Goal: Transaction & Acquisition: Purchase product/service

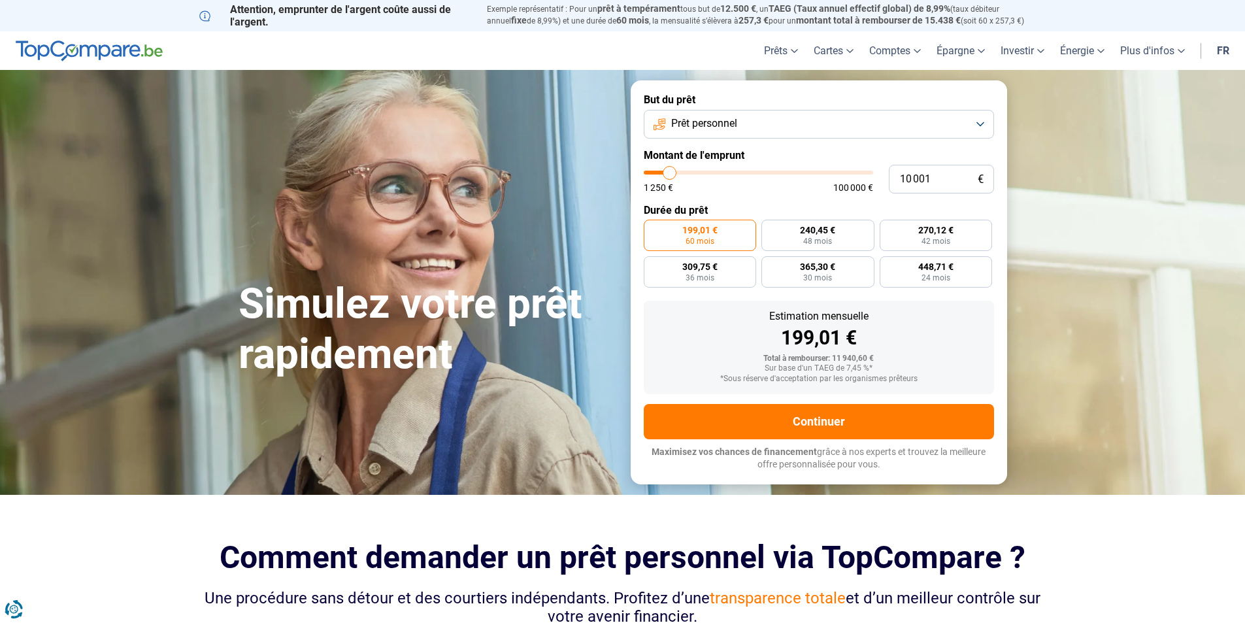
type input "11 500"
type input "11500"
type input "15 500"
type input "15500"
type input "20 250"
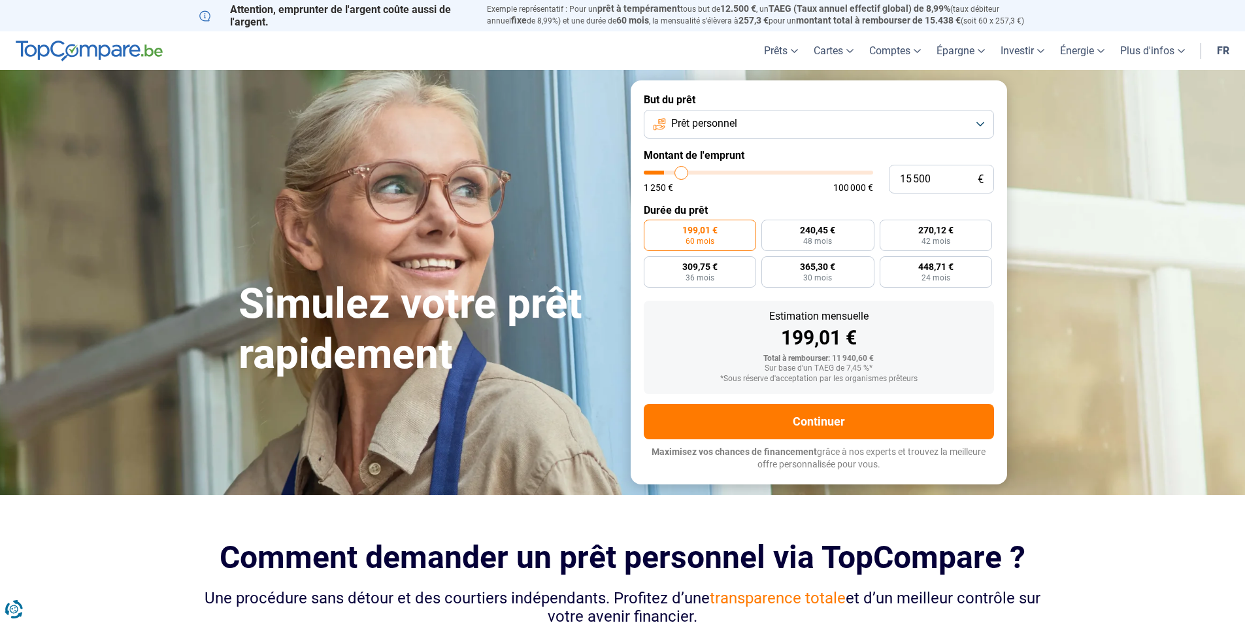
type input "20250"
type input "24 500"
type input "24500"
type input "26 750"
type input "26750"
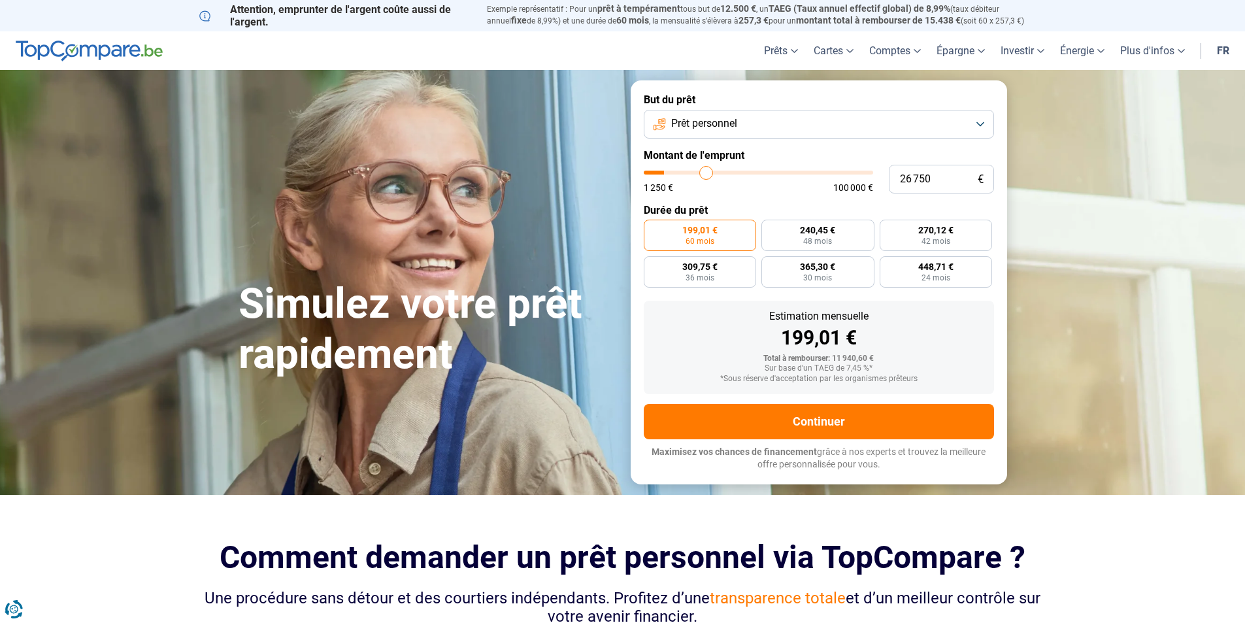
type input "28 750"
type input "28750"
type input "29 250"
type input "29250"
type input "29 750"
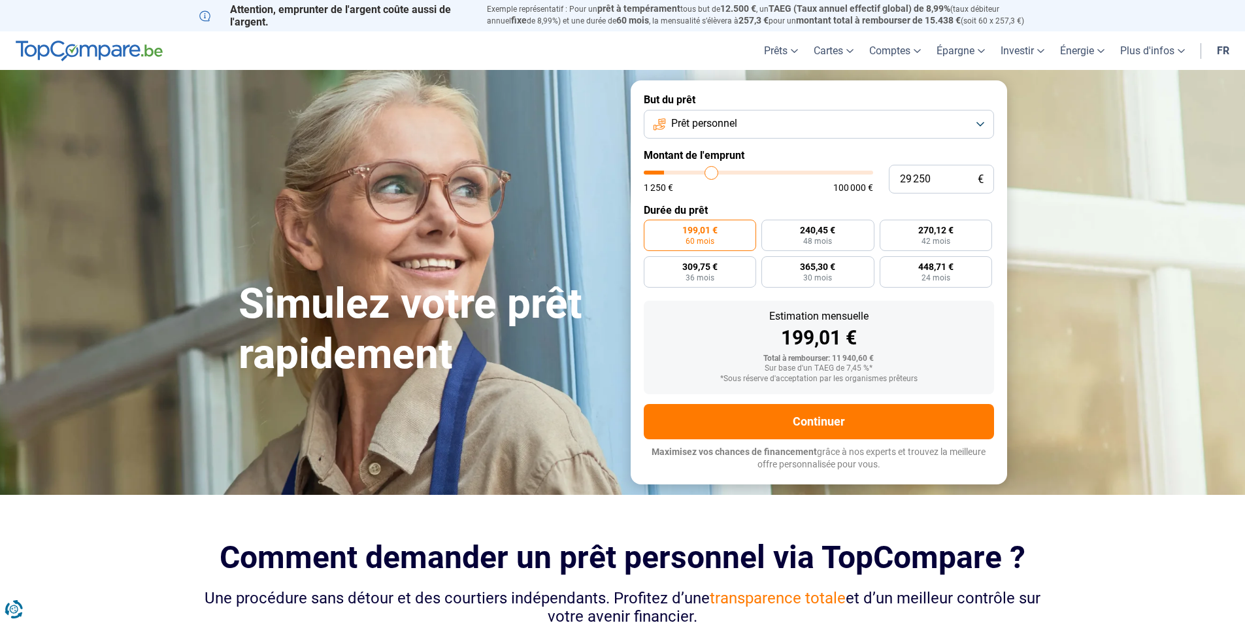
type input "29750"
type input "30 500"
type input "30500"
type input "32 000"
type input "32000"
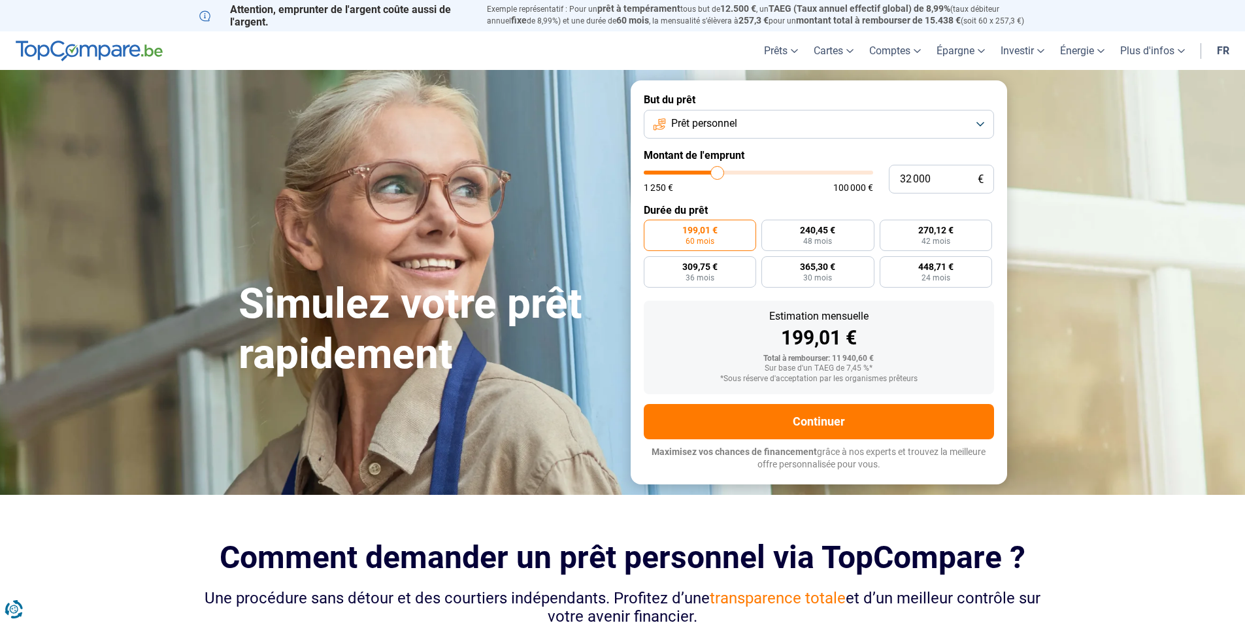
type input "32 750"
type input "32750"
type input "33 500"
drag, startPoint x: 670, startPoint y: 173, endPoint x: 721, endPoint y: 171, distance: 51.0
type input "33500"
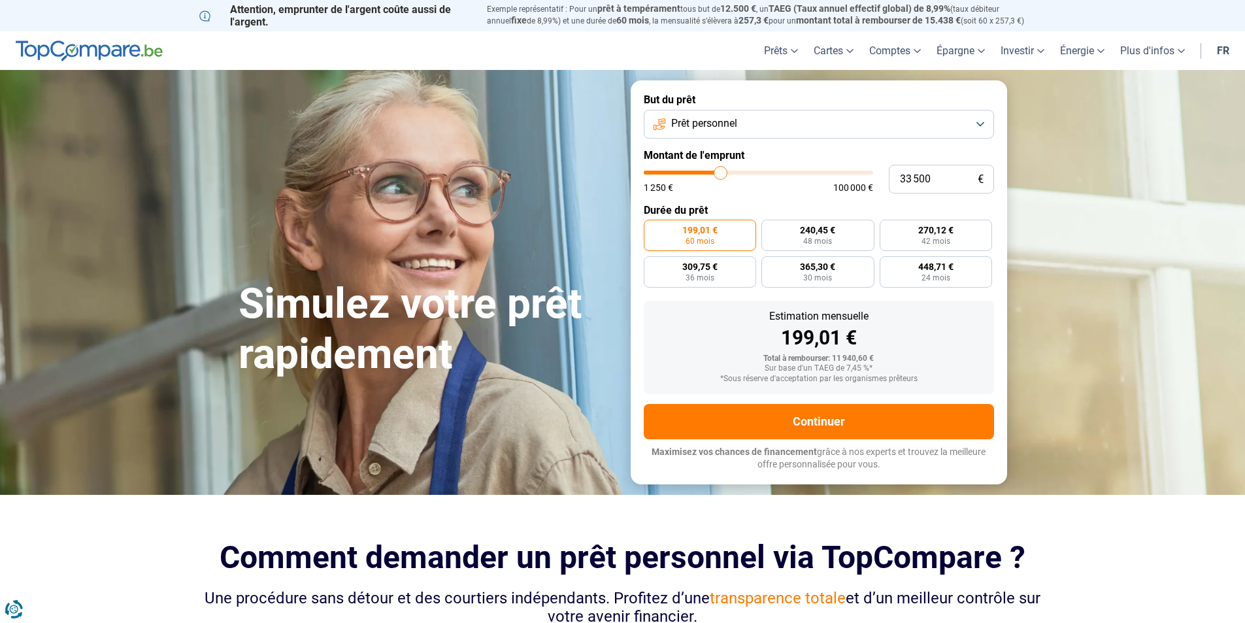
click at [721, 171] on input "range" at bounding box center [758, 173] width 229 height 4
radio input "false"
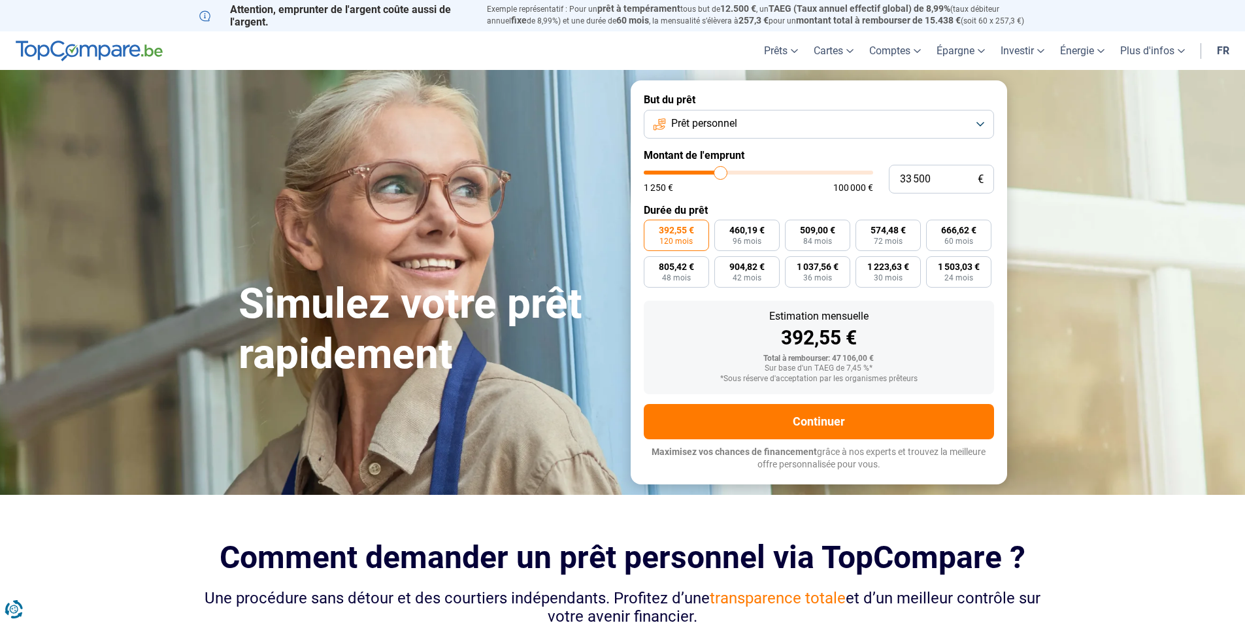
type input "33 750"
type input "33750"
type input "34 000"
type input "34000"
type input "34 250"
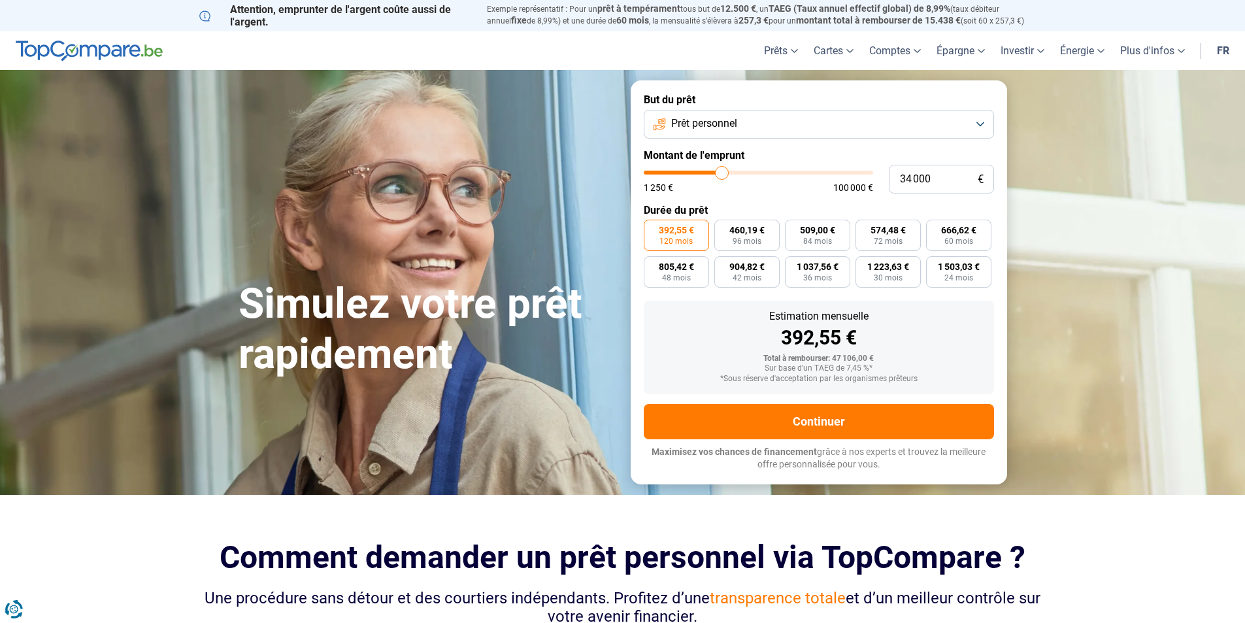
type input "34250"
type input "35 250"
type input "35250"
type input "36 250"
type input "36250"
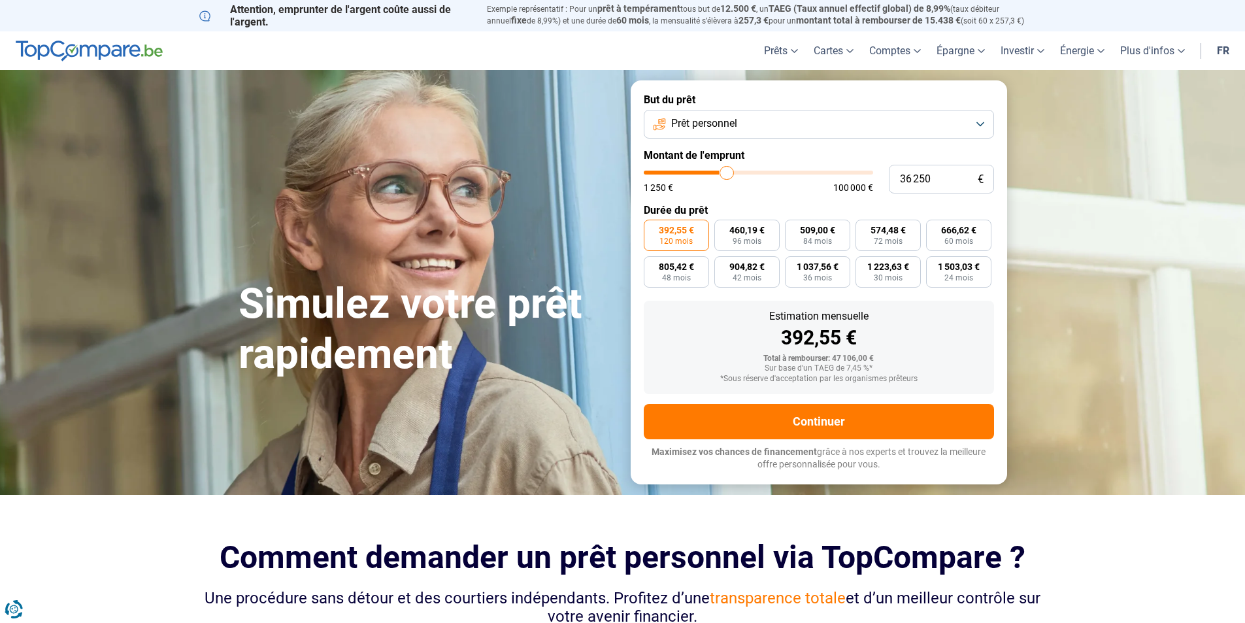
type input "37 250"
type input "37250"
type input "38 250"
type input "38250"
type input "40 000"
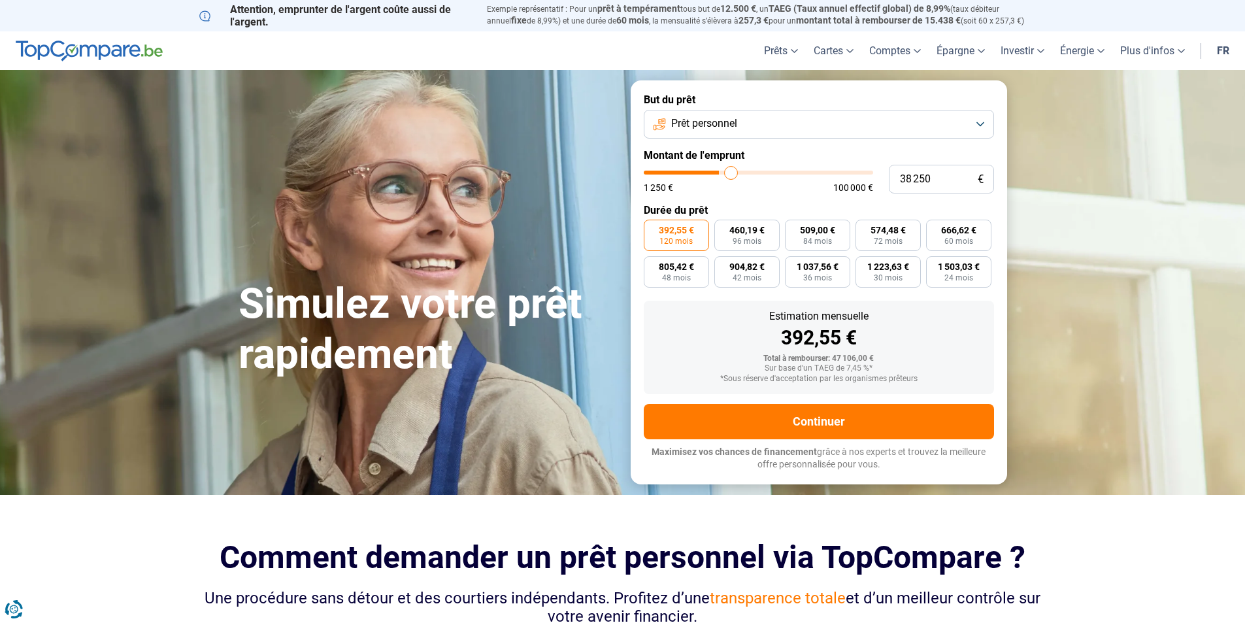
type input "40000"
type input "41 250"
type input "41250"
type input "42 750"
type input "42750"
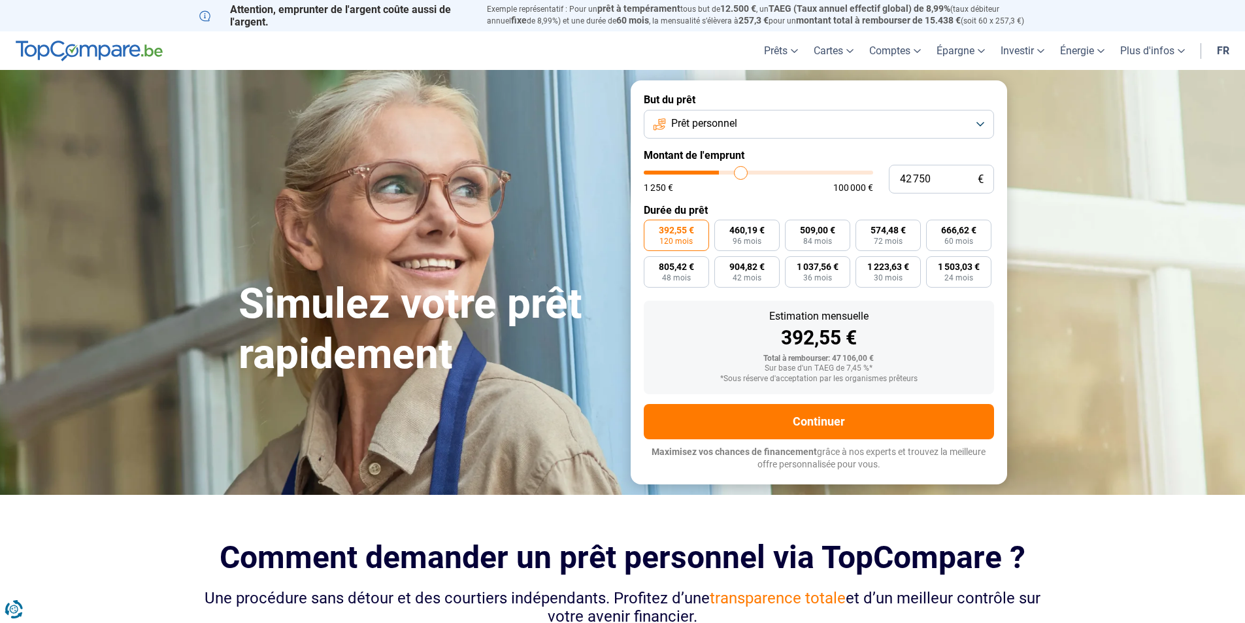
type input "43 750"
type input "43750"
type input "44 500"
type input "44500"
type input "45 250"
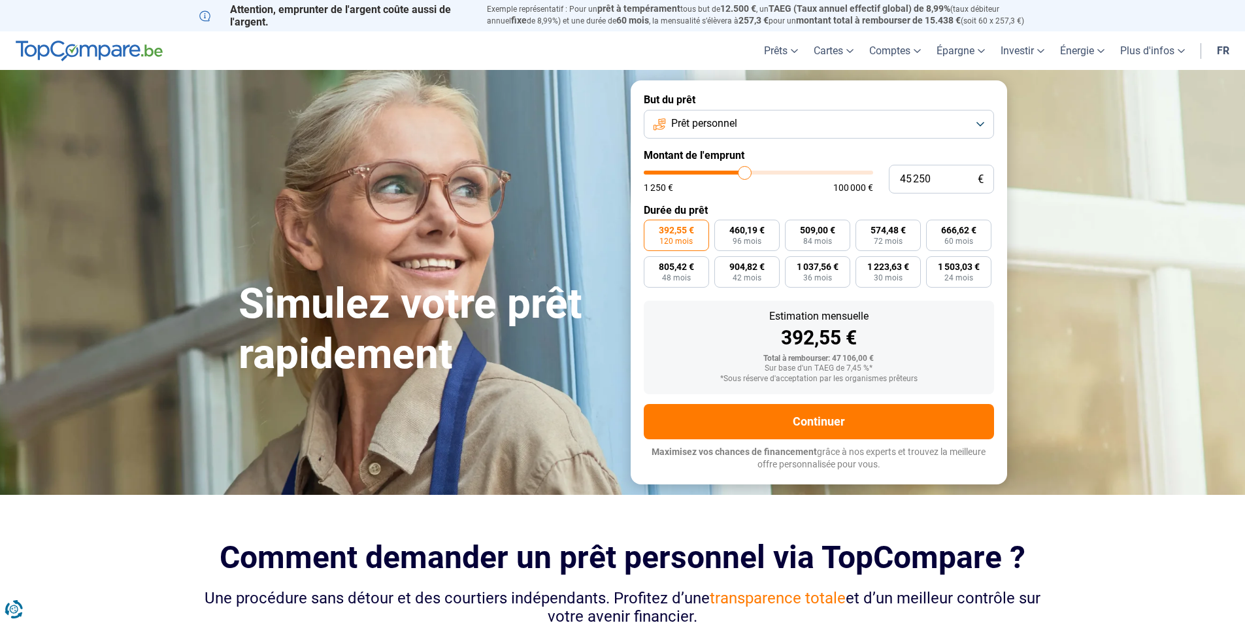
type input "45250"
type input "46 500"
type input "46500"
type input "47 000"
type input "47000"
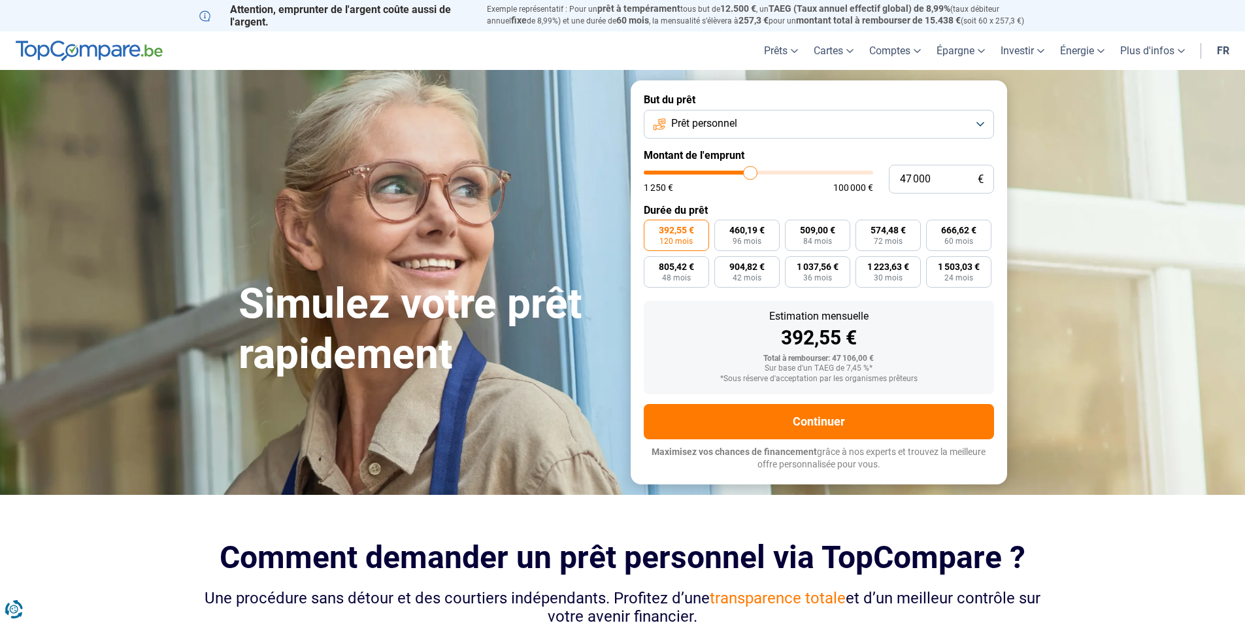
type input "47 250"
type input "47250"
type input "49 000"
drag, startPoint x: 721, startPoint y: 171, endPoint x: 755, endPoint y: 171, distance: 34.0
type input "49000"
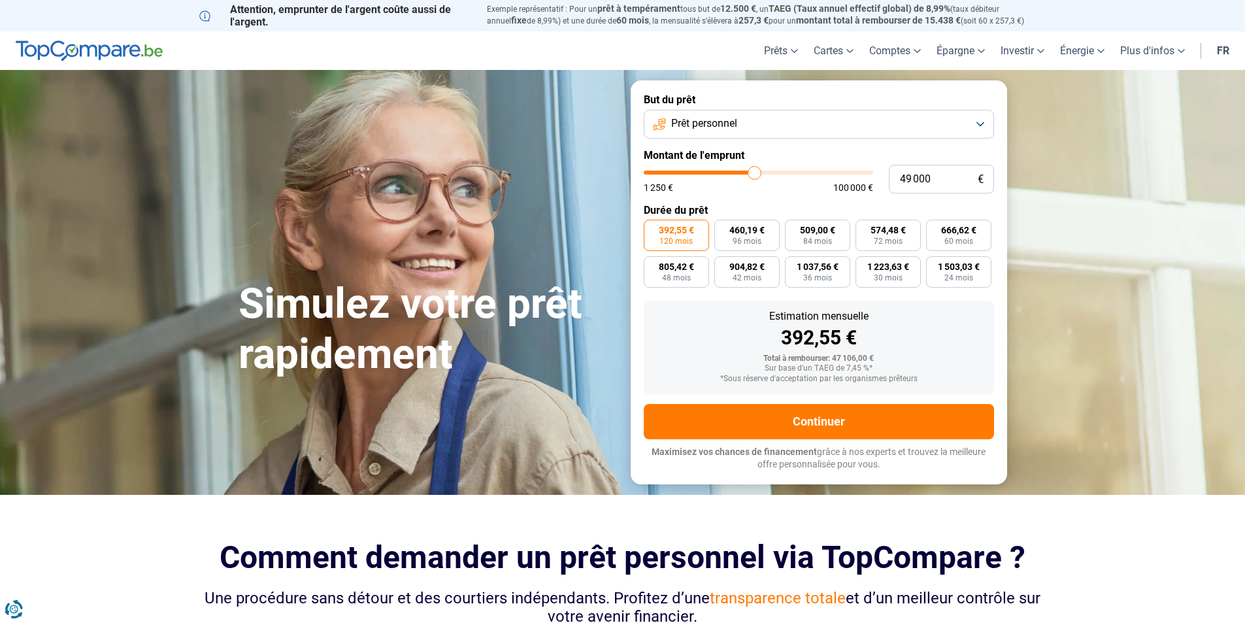
click at [755, 171] on input "range" at bounding box center [758, 173] width 229 height 4
type input "49 500"
type input "49500"
type input "49 750"
type input "49750"
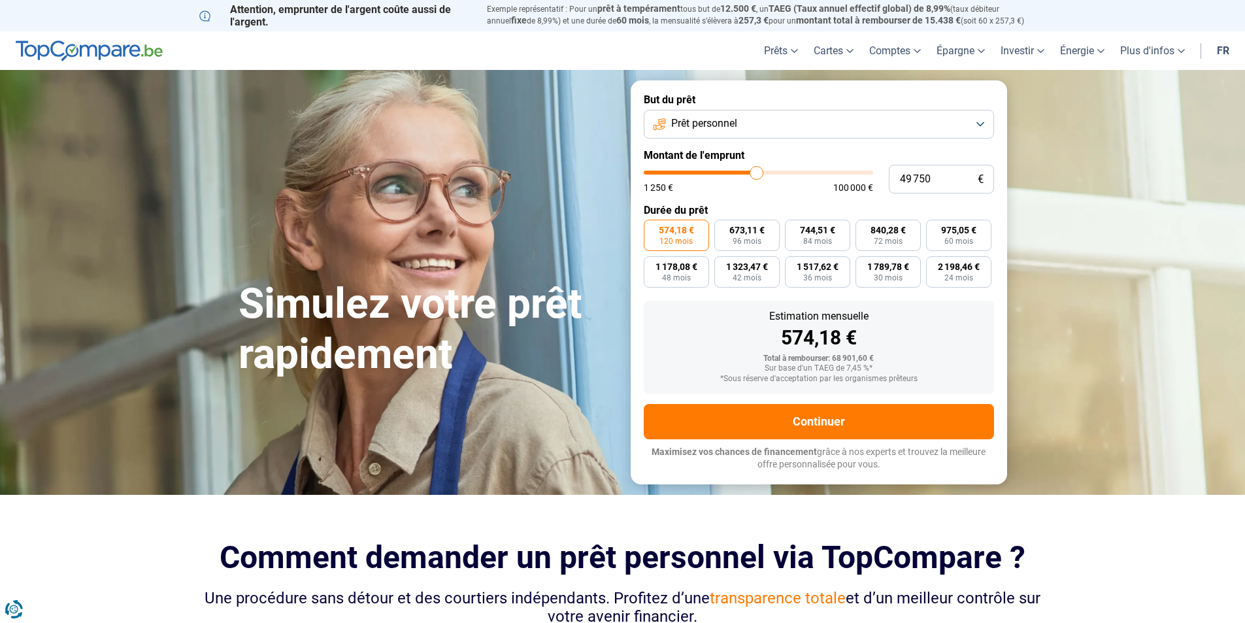
type input "50 000"
type input "50000"
type input "50 250"
type input "50250"
type input "50 500"
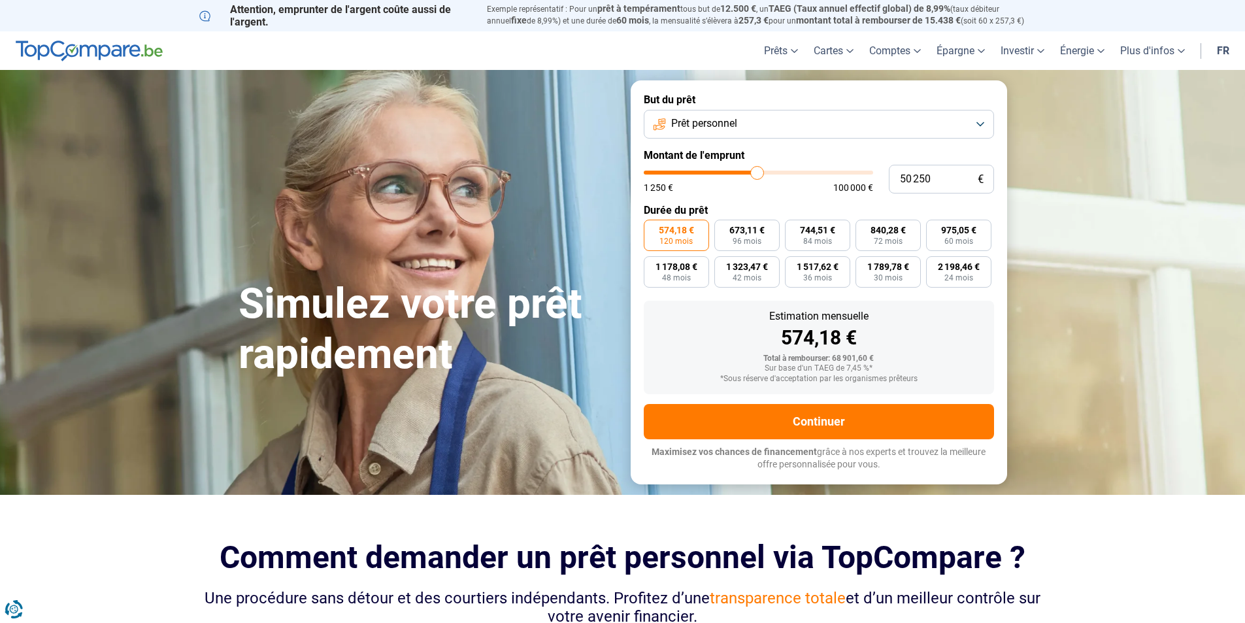
type input "50500"
type input "51 000"
type input "51000"
type input "51 250"
type input "51250"
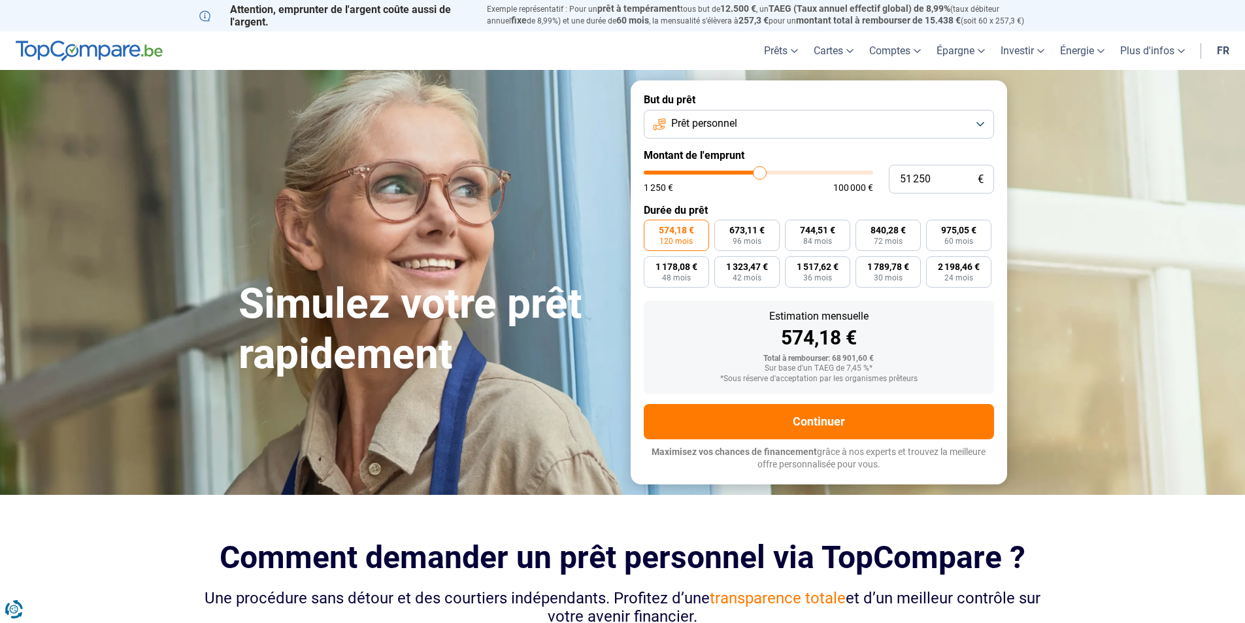
type input "51 500"
type input "51500"
type input "51 750"
type input "51750"
type input "52 000"
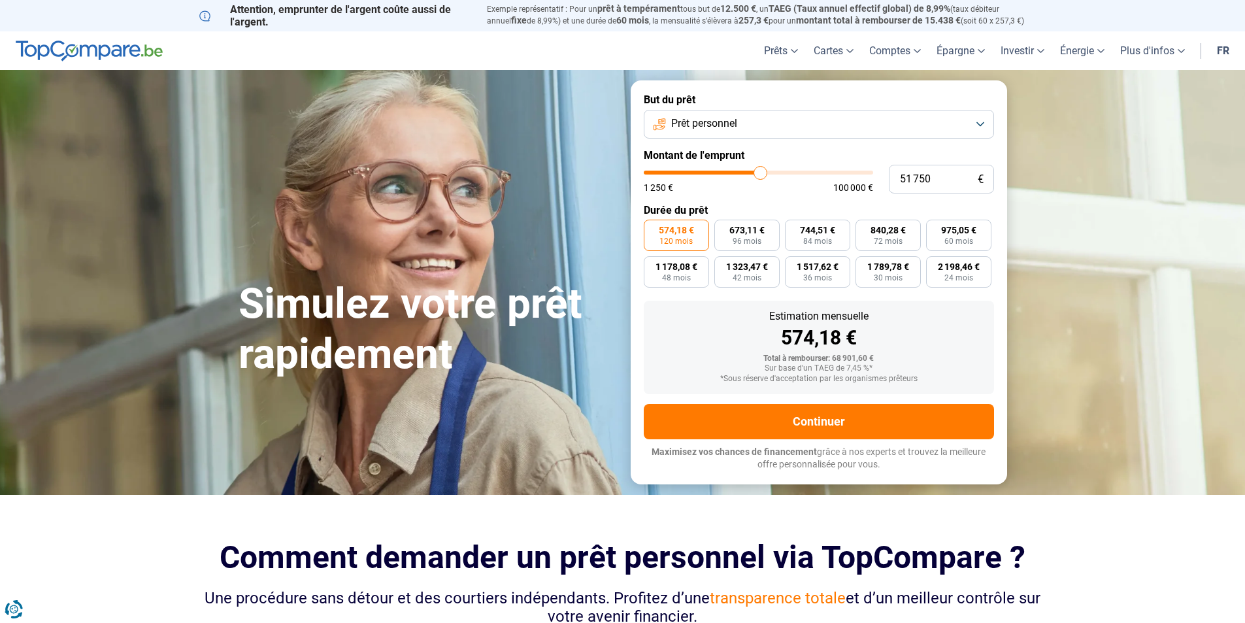
type input "52000"
type input "52 500"
type input "52500"
type input "52 750"
type input "52750"
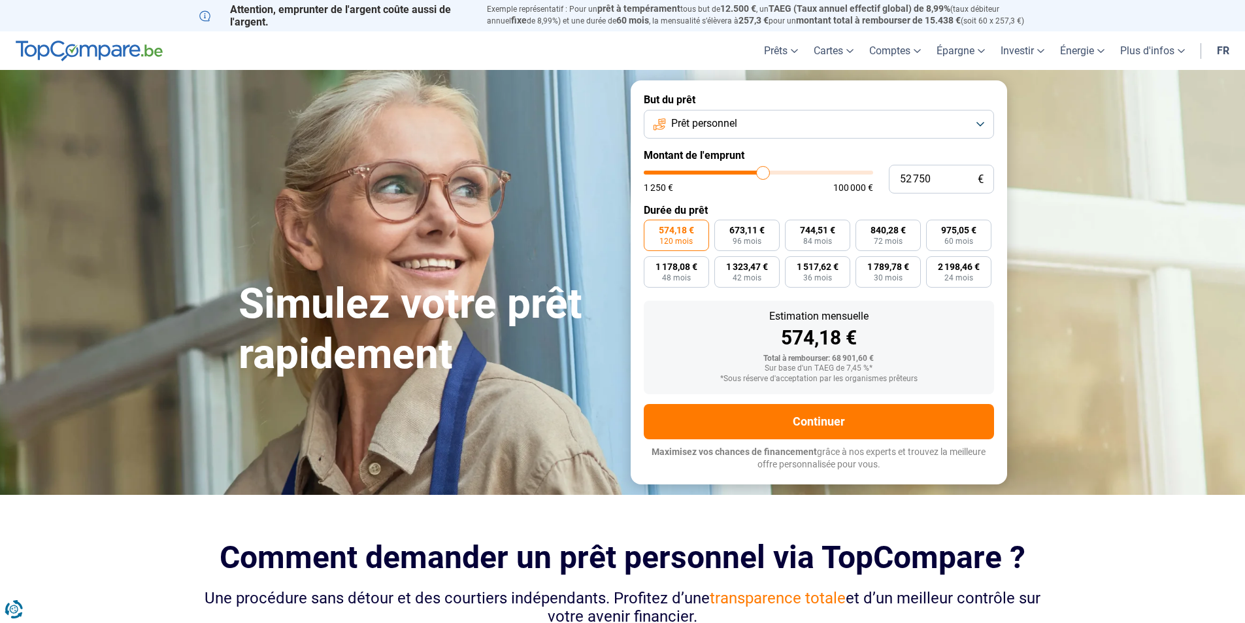
type input "52 500"
type input "52500"
type input "52 000"
type input "52000"
type input "51 500"
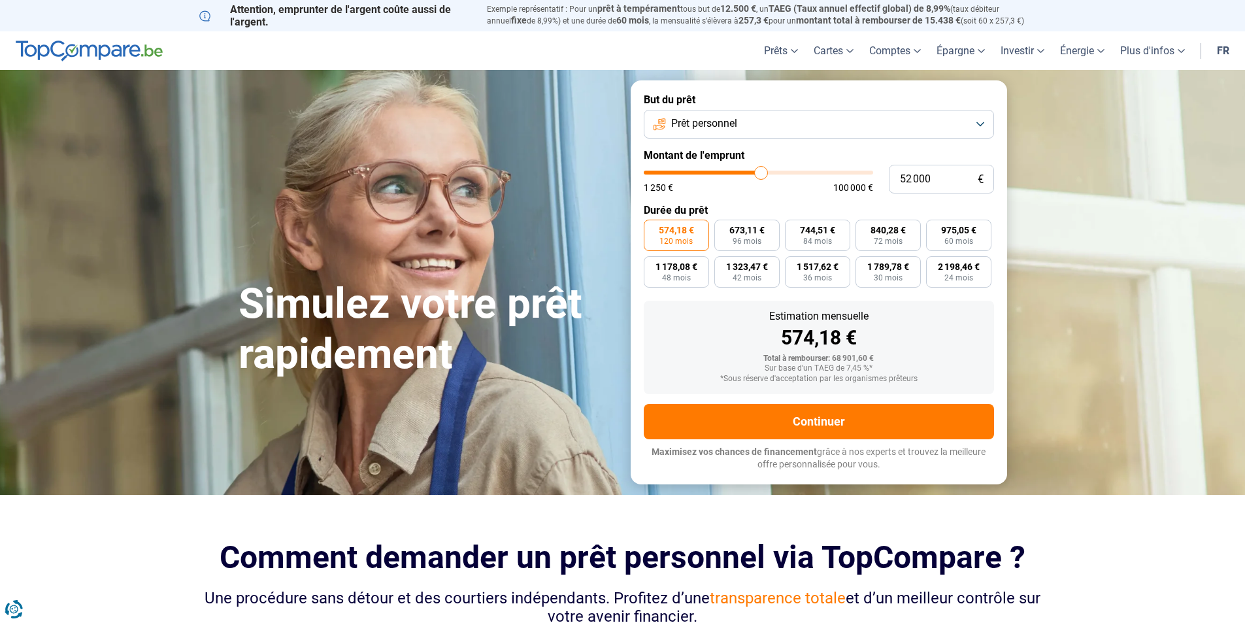
type input "51500"
type input "51 250"
type input "51250"
type input "50 500"
type input "50500"
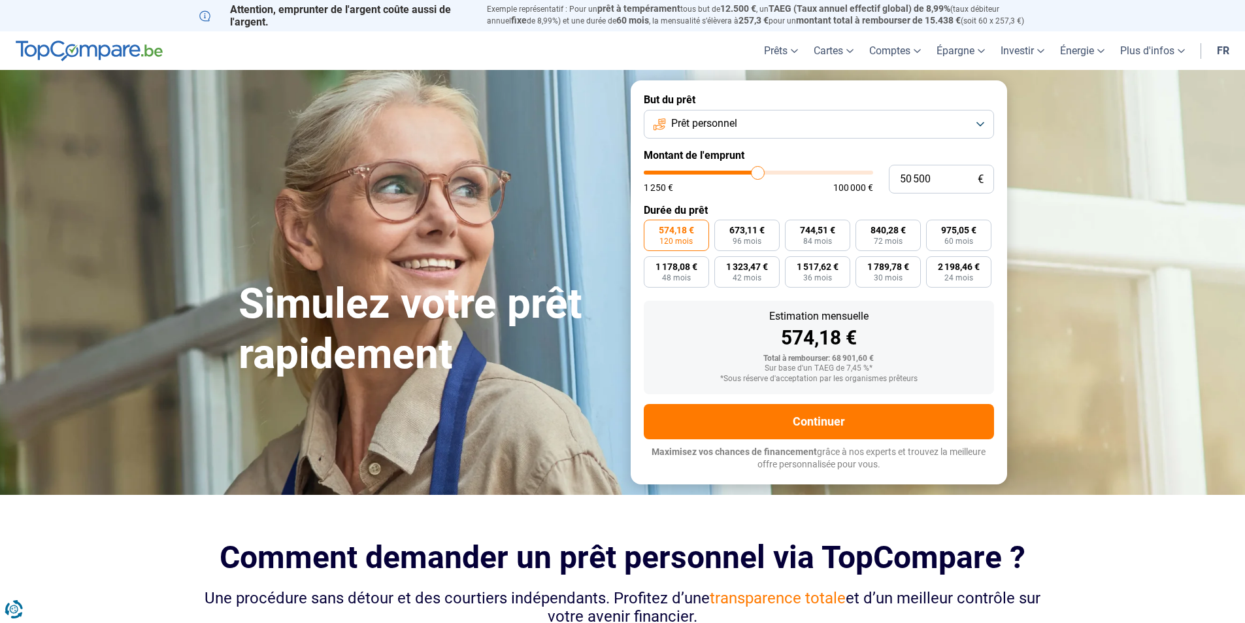
type input "50 250"
type input "50250"
type input "49 750"
type input "49750"
type input "49 500"
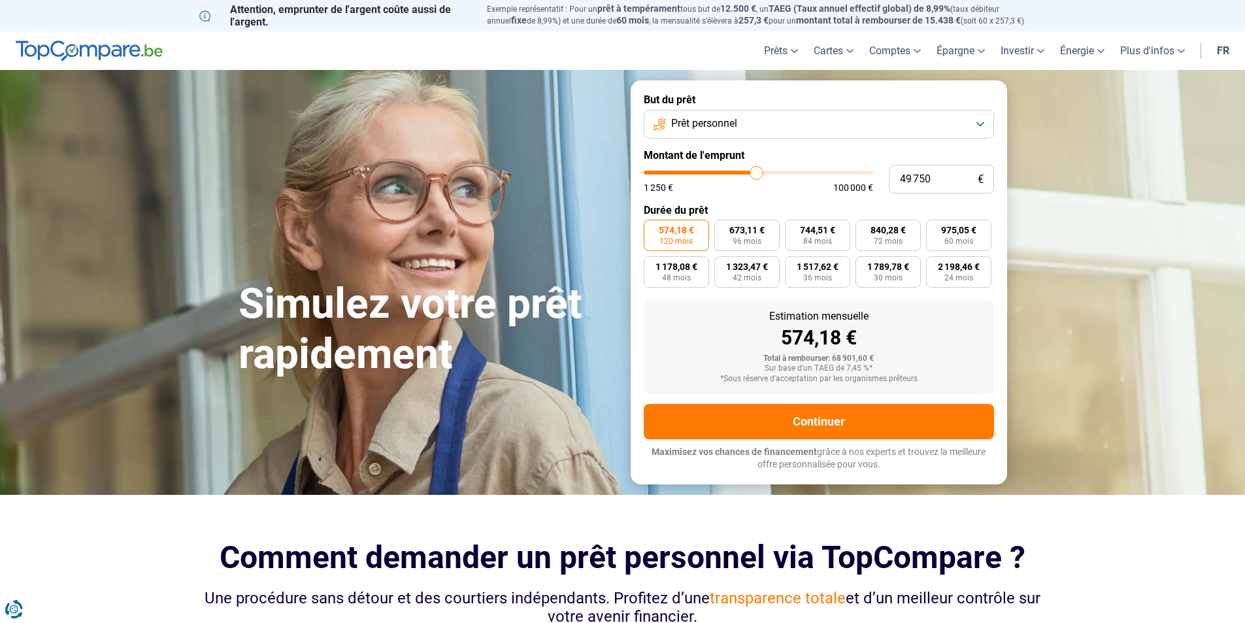
type input "49500"
type input "49 000"
type input "49000"
type input "49 500"
type input "49500"
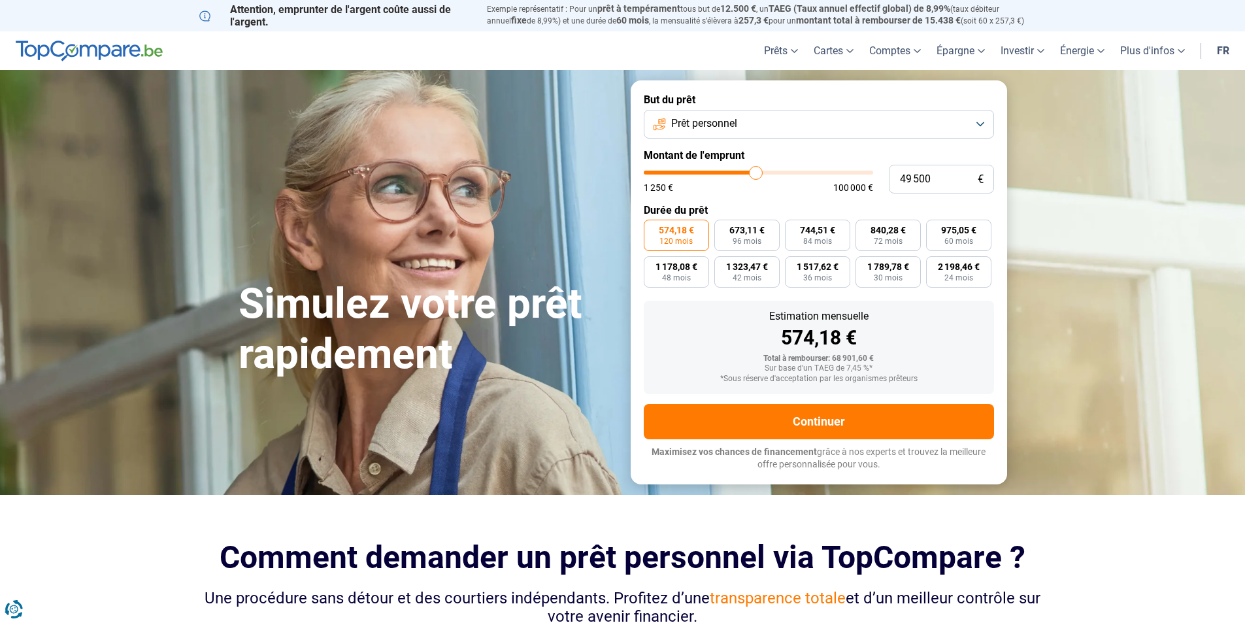
type input "49 750"
type input "49750"
click at [756, 171] on input "range" at bounding box center [758, 173] width 229 height 4
click at [1087, 259] on section "Simulez votre prêt rapidement Simulez votre prêt rapidement But du prêt Prêt pe…" at bounding box center [622, 282] width 1245 height 424
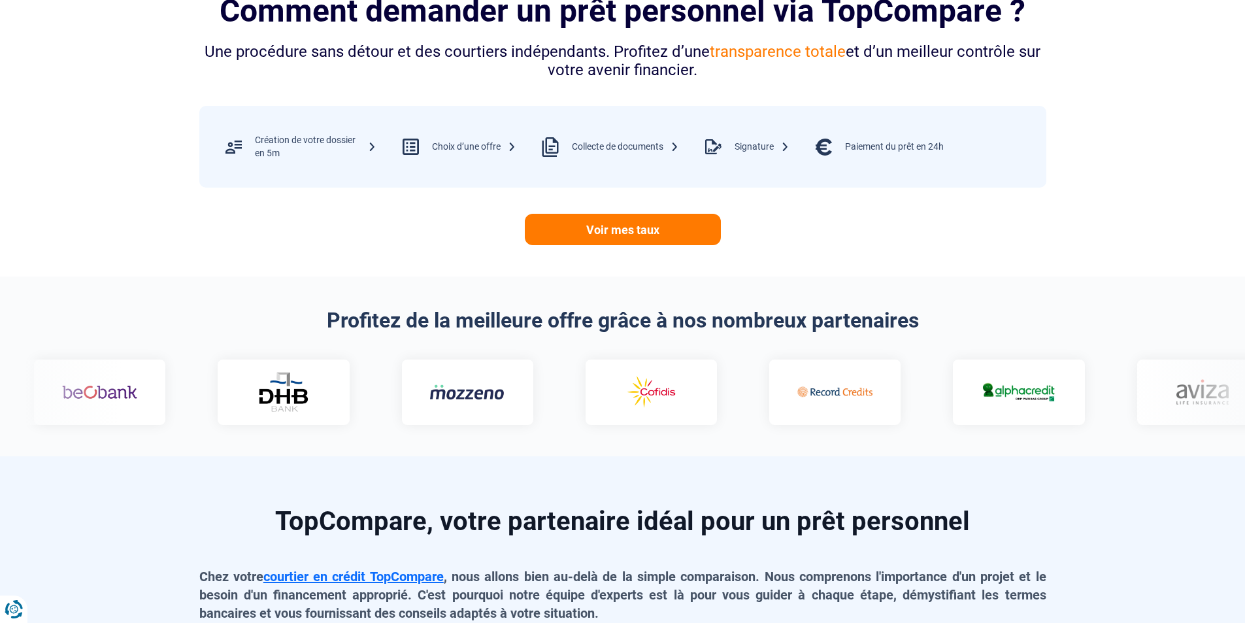
scroll to position [392, 0]
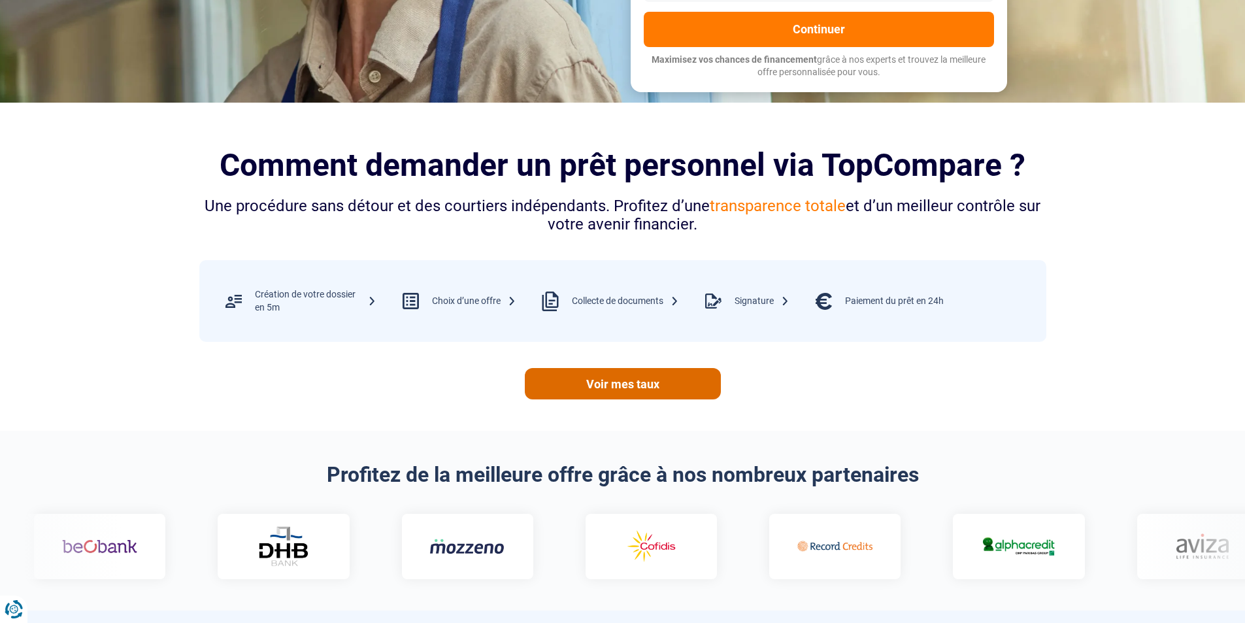
click at [613, 386] on link "Voir mes taux" at bounding box center [623, 383] width 196 height 31
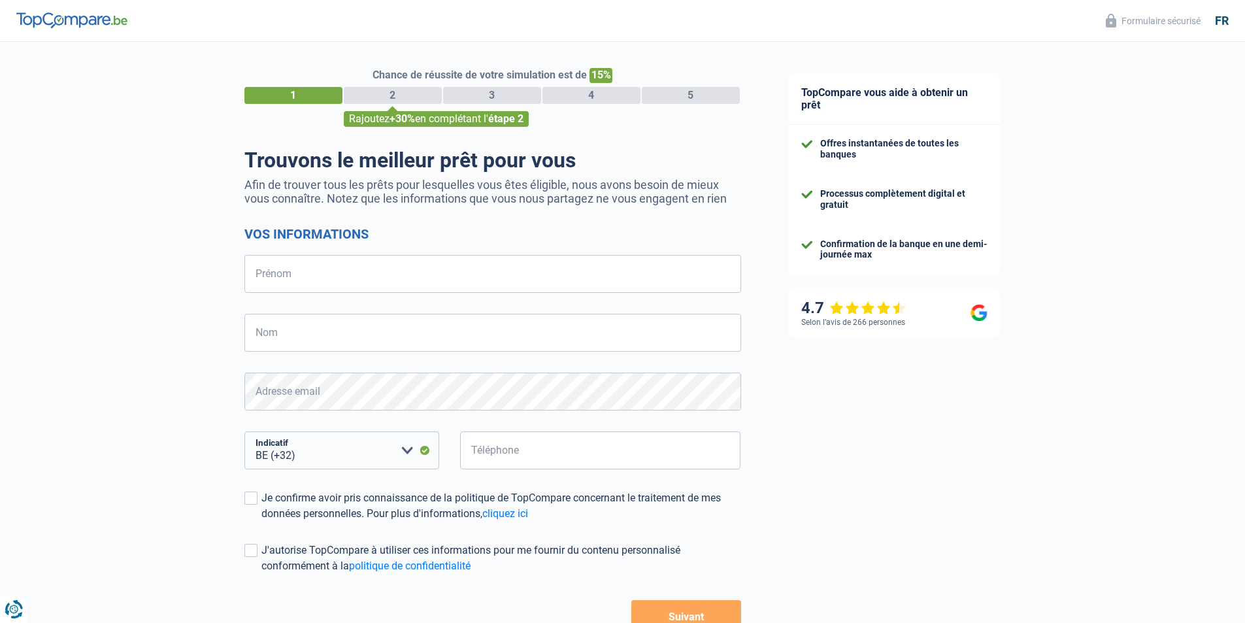
select select "32"
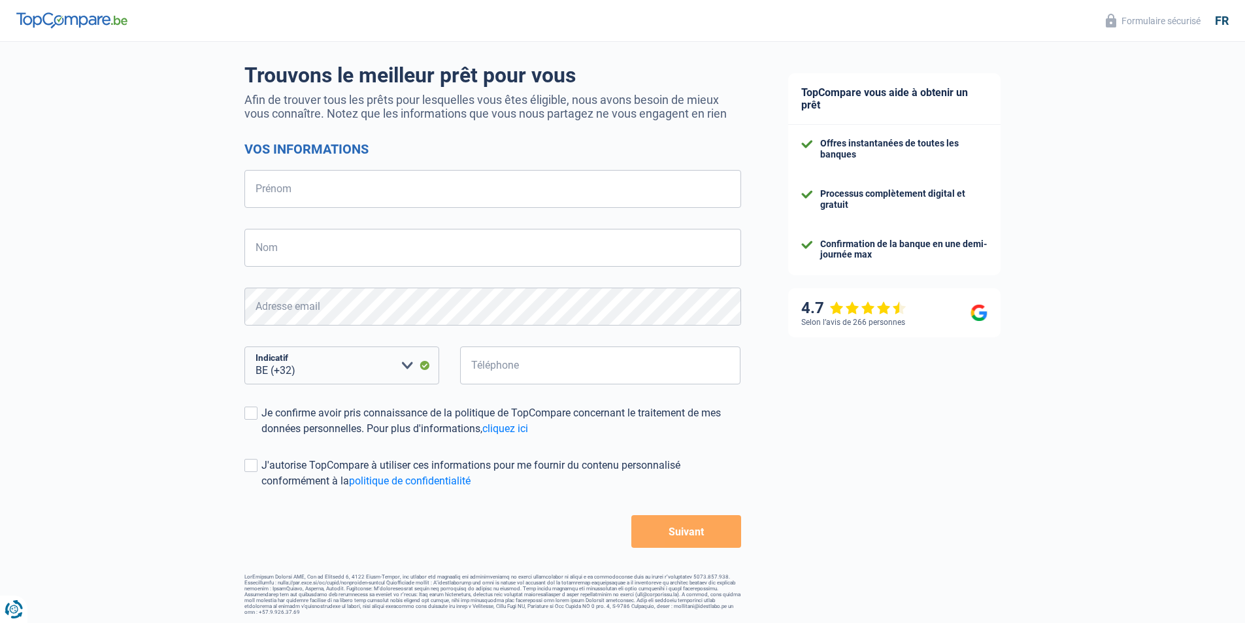
scroll to position [87, 0]
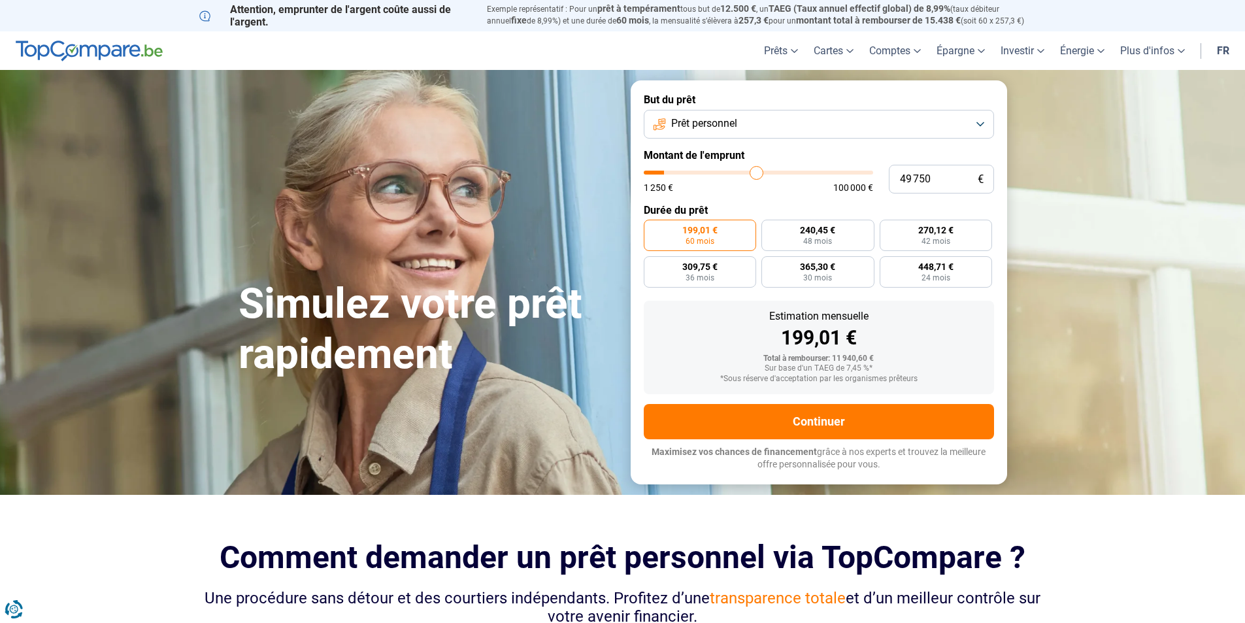
scroll to position [392, 0]
